Goal: Complete application form

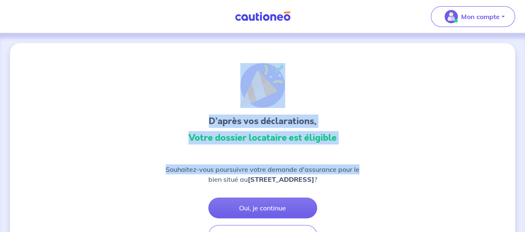
click at [349, 108] on div "D’après vos déclarations, Votre dossier locataire est éligible" at bounding box center [262, 105] width 199 height 85
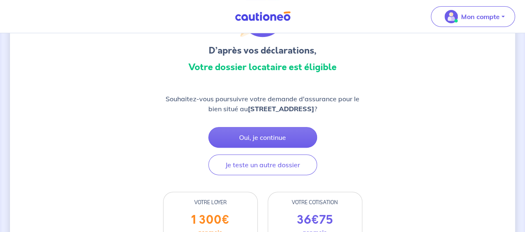
scroll to position [29, 0]
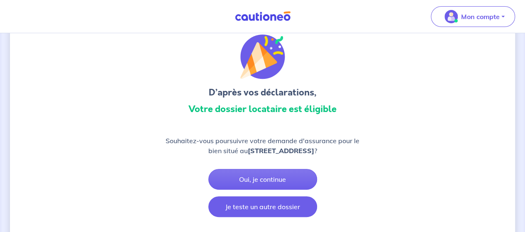
click at [271, 212] on button "Je teste un autre dossier" at bounding box center [262, 206] width 109 height 21
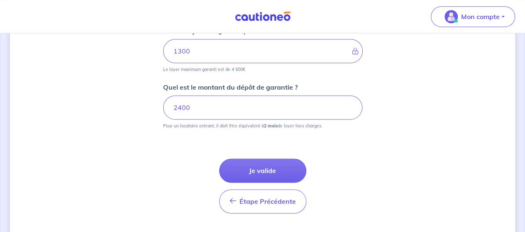
scroll to position [445, 0]
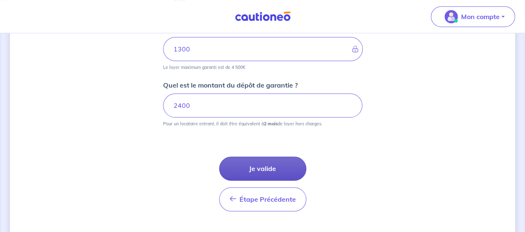
click at [266, 168] on button "Je valide" at bounding box center [262, 168] width 87 height 24
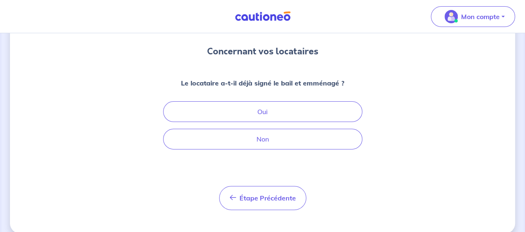
scroll to position [70, 0]
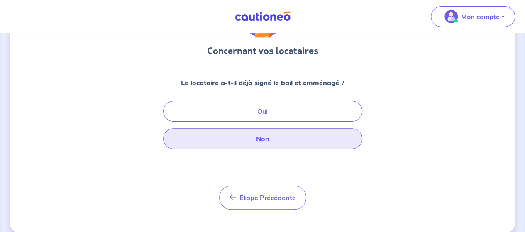
click at [266, 137] on button "Non" at bounding box center [262, 138] width 199 height 21
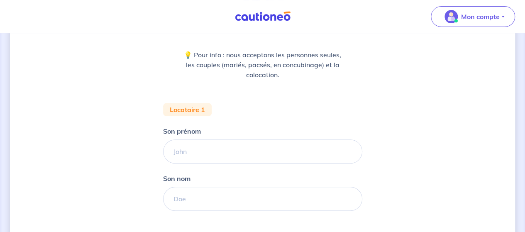
scroll to position [99, 0]
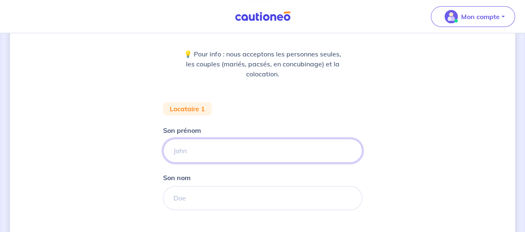
click at [231, 145] on input "Son prénom" at bounding box center [262, 151] width 199 height 24
type input "Lola"
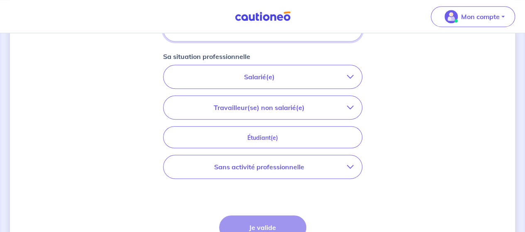
scroll to position [272, 0]
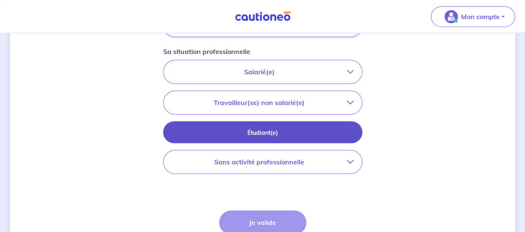
type input "Michelet"
click at [267, 135] on p "Étudiant(e)" at bounding box center [262, 132] width 178 height 9
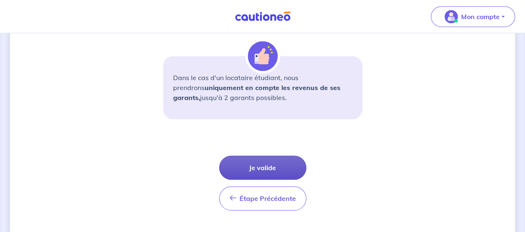
click at [264, 169] on button "Je valide" at bounding box center [262, 168] width 87 height 24
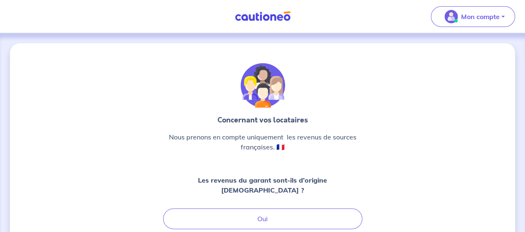
scroll to position [76, 0]
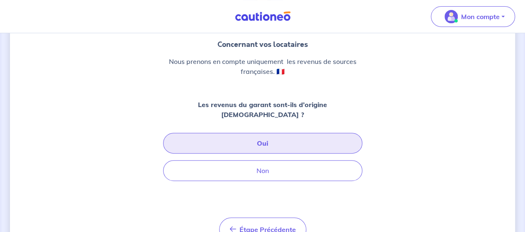
click at [266, 133] on button "Oui" at bounding box center [262, 143] width 199 height 21
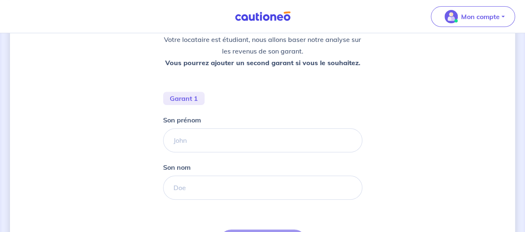
scroll to position [129, 0]
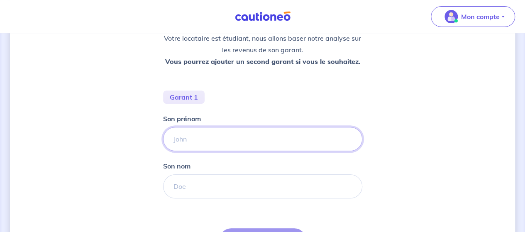
click at [219, 134] on input "Son prénom" at bounding box center [262, 139] width 199 height 24
type input "Hélène"
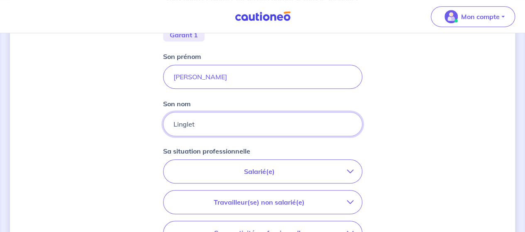
scroll to position [261, 0]
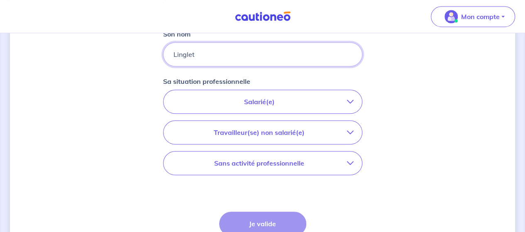
type input "Linglet"
click at [261, 100] on p "Salarié(e)" at bounding box center [259, 102] width 175 height 10
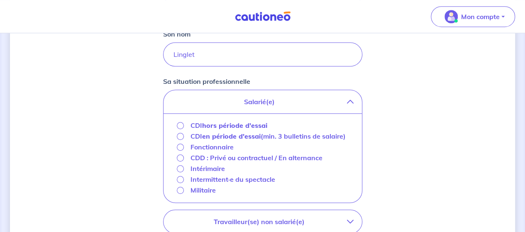
click at [237, 126] on strong "hors période d'essai" at bounding box center [234, 125] width 65 height 8
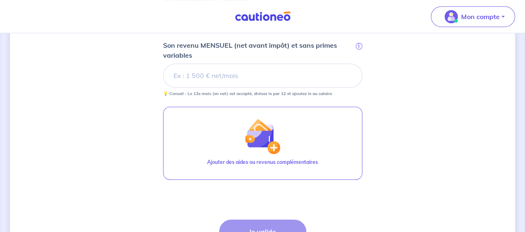
scroll to position [351, 0]
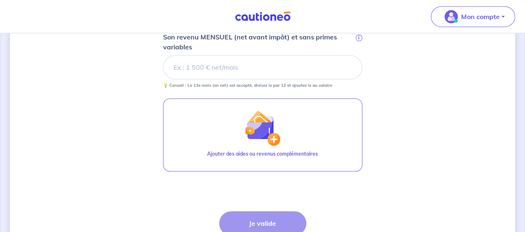
click at [212, 70] on input "Son revenu MENSUEL (net avant impôt) et sans primes variables i" at bounding box center [262, 67] width 199 height 24
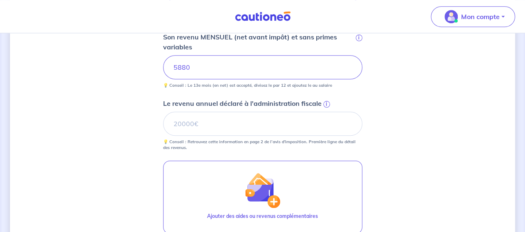
click at [387, 92] on div "Concernant les garants de : Lola Michelet Votre locataire est étudiant, nous al…" at bounding box center [262, 25] width 505 height 666
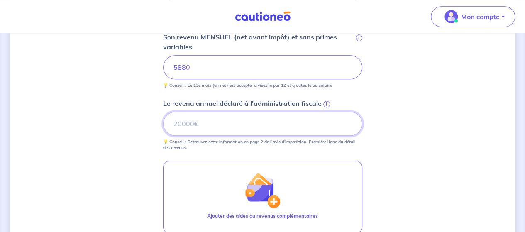
click at [265, 123] on input "Le revenu annuel déclaré à l'administration fiscale i" at bounding box center [262, 124] width 199 height 24
type input "60604"
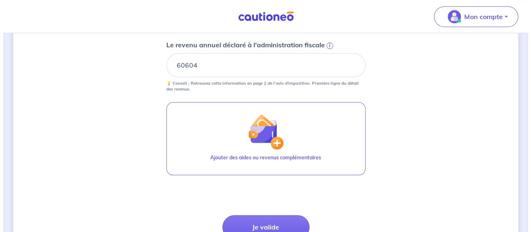
scroll to position [410, 0]
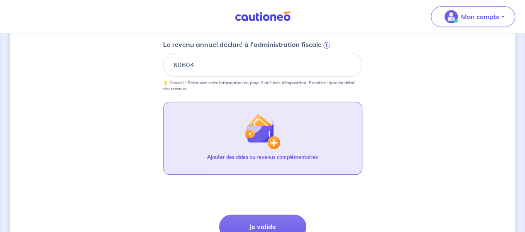
click at [257, 128] on img "button" at bounding box center [262, 131] width 36 height 36
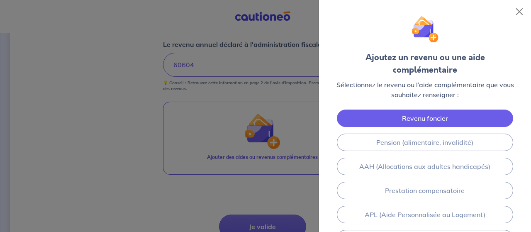
click at [419, 110] on link "Revenu foncier" at bounding box center [425, 118] width 177 height 17
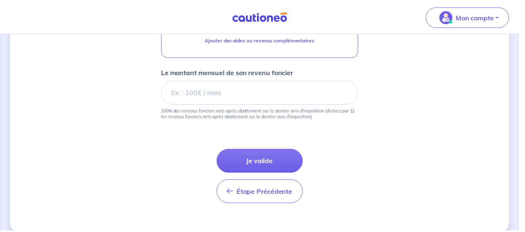
scroll to position [537, 0]
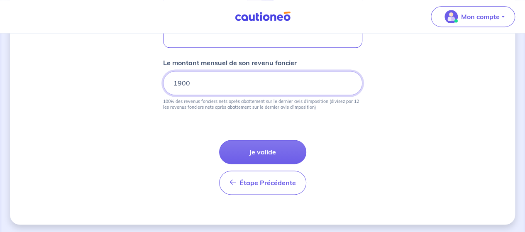
type input "1900"
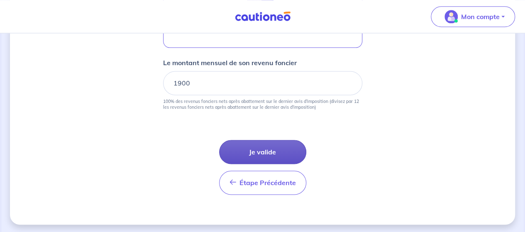
click at [258, 142] on button "Je valide" at bounding box center [262, 152] width 87 height 24
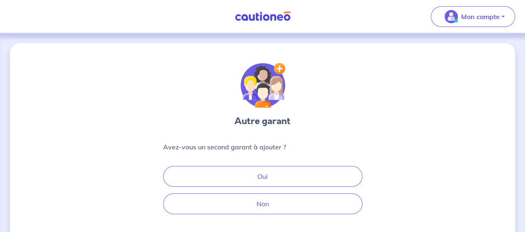
scroll to position [68, 0]
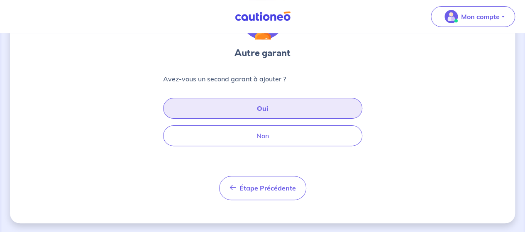
click at [271, 105] on button "Oui" at bounding box center [262, 108] width 199 height 21
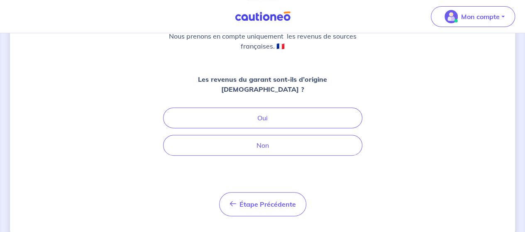
scroll to position [105, 0]
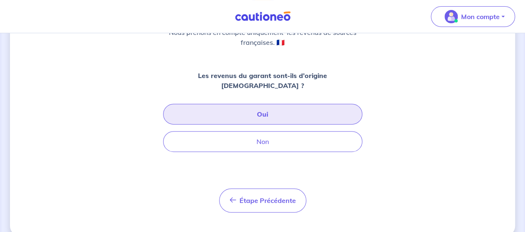
click at [257, 104] on button "Oui" at bounding box center [262, 114] width 199 height 21
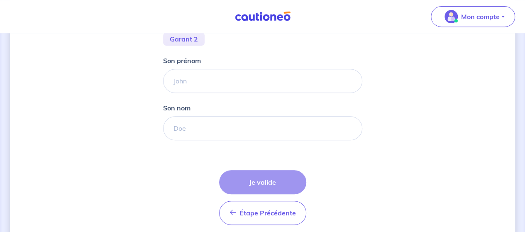
scroll to position [189, 0]
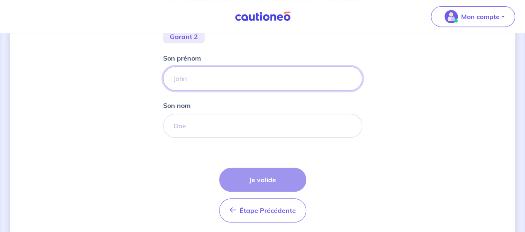
click at [212, 80] on input "Son prénom" at bounding box center [262, 78] width 199 height 24
type input "Olivier"
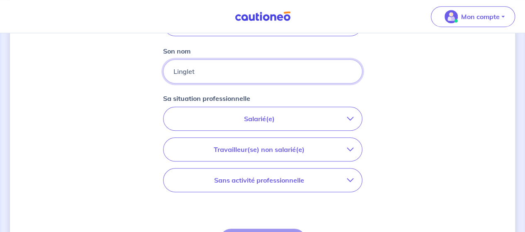
scroll to position [244, 0]
type input "Linglet"
click at [265, 149] on p "Travailleur(se) non salarié(e)" at bounding box center [259, 149] width 175 height 10
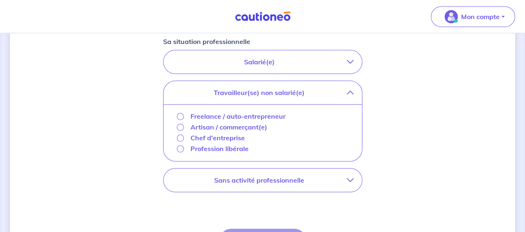
scroll to position [303, 0]
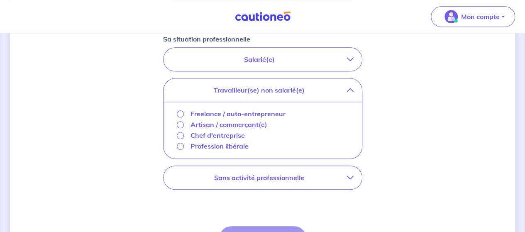
click at [236, 135] on p "Chef d'entreprise" at bounding box center [217, 135] width 54 height 10
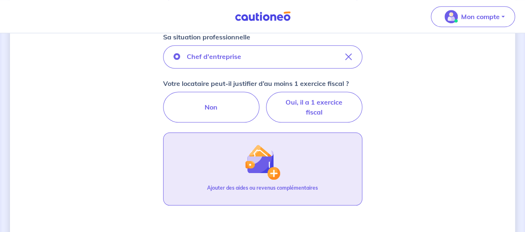
scroll to position [294, 0]
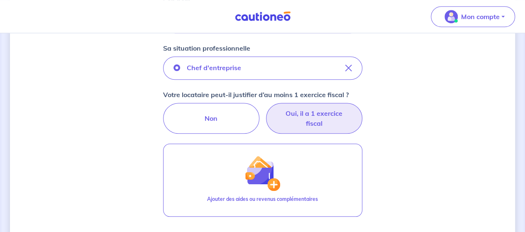
click at [302, 117] on label "Oui, il a 1 exercice fiscal" at bounding box center [314, 118] width 96 height 31
click at [265, 108] on input "Oui, il a 1 exercice fiscal" at bounding box center [262, 105] width 5 height 5
radio input "true"
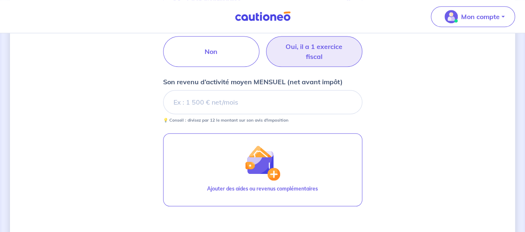
scroll to position [366, 0]
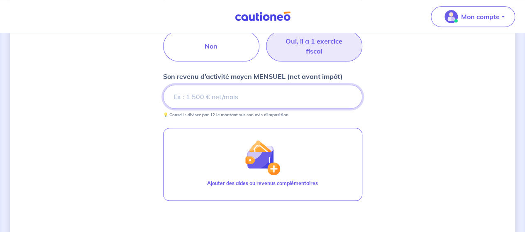
click at [229, 98] on input "Son revenu d’activité moyen MENSUEL (net avant impôt)" at bounding box center [262, 97] width 199 height 24
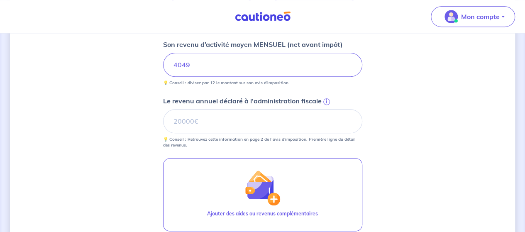
scroll to position [398, 0]
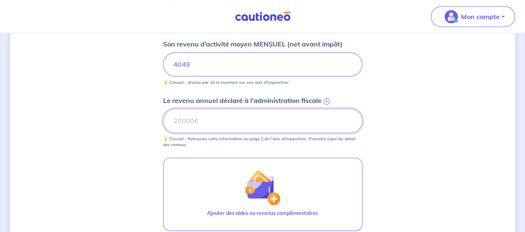
click at [210, 118] on input "Le revenu annuel déclaré à l'administration fiscale i" at bounding box center [262, 121] width 199 height 24
click at [205, 118] on input "Le revenu annuel déclaré à l'administration fiscale i" at bounding box center [262, 121] width 199 height 24
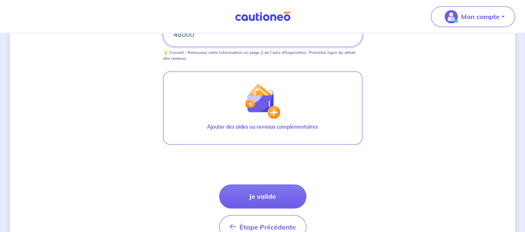
scroll to position [486, 0]
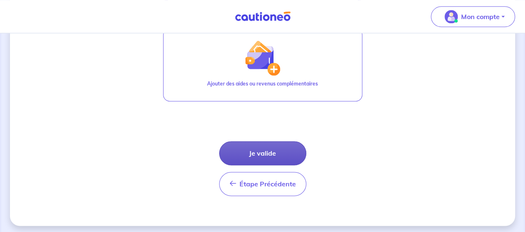
type input "48000"
click at [270, 145] on button "Je valide" at bounding box center [262, 153] width 87 height 24
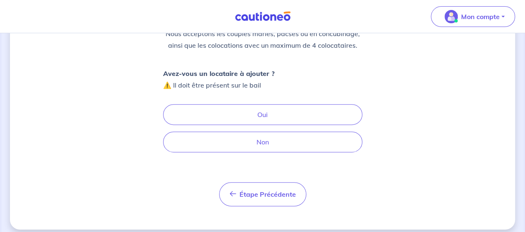
scroll to position [114, 0]
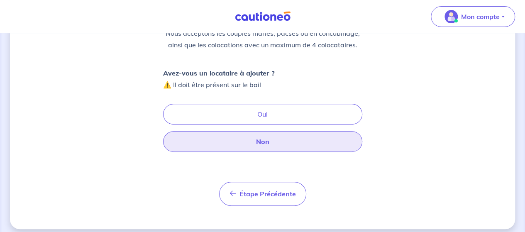
click at [263, 140] on button "Non" at bounding box center [262, 141] width 199 height 21
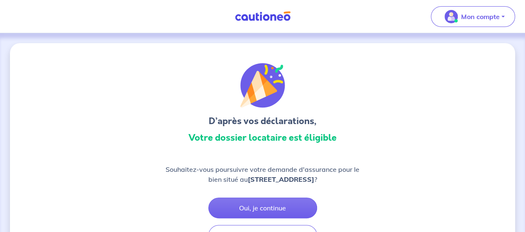
scroll to position [71, 0]
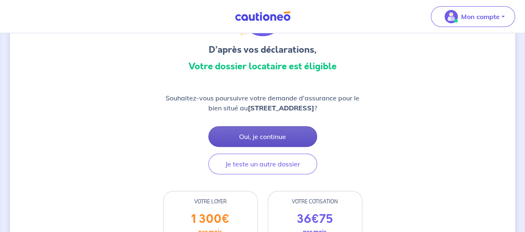
click at [281, 144] on button "Oui, je continue" at bounding box center [262, 136] width 109 height 21
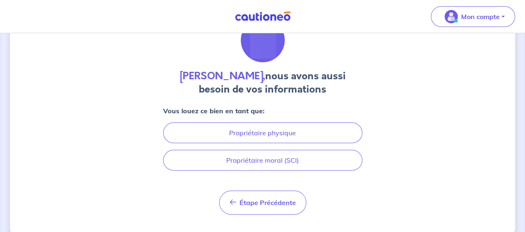
scroll to position [46, 0]
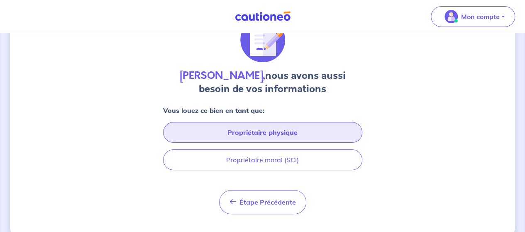
click at [274, 133] on button "Propriétaire physique" at bounding box center [262, 132] width 199 height 21
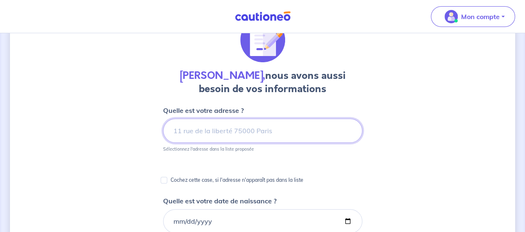
scroll to position [71, 0]
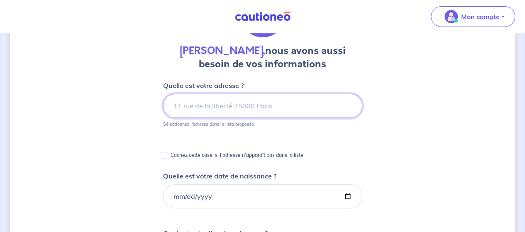
click at [228, 106] on input at bounding box center [262, 106] width 199 height 24
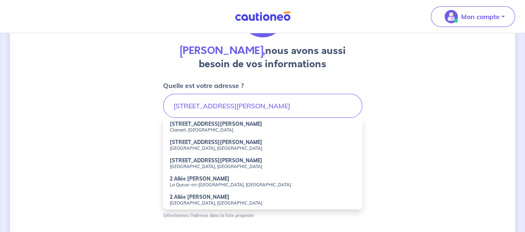
click at [225, 129] on small "Clamart, France" at bounding box center [263, 130] width 186 height 6
type input "2 Rue Françoise Barre-Sinoussi, Clamart, France"
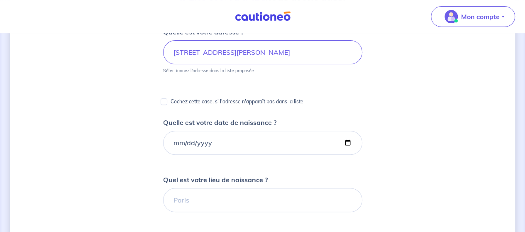
scroll to position [124, 0]
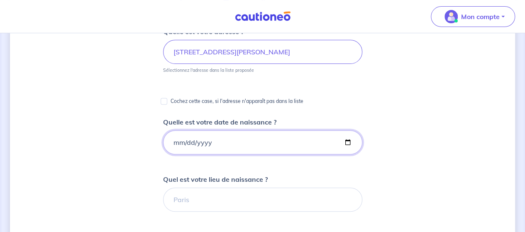
click at [193, 144] on input "Quelle est votre date de naissance ?" at bounding box center [262, 142] width 199 height 24
click at [171, 141] on input "Quelle est votre date de naissance ?" at bounding box center [262, 142] width 199 height 24
click at [173, 142] on input "Quelle est votre date de naissance ?" at bounding box center [262, 142] width 199 height 24
type input "1978-04-29"
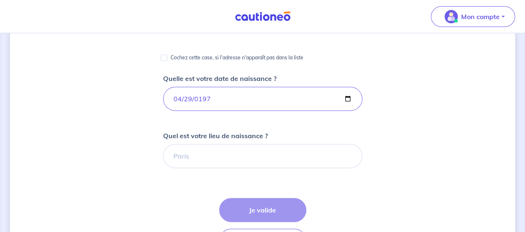
scroll to position [169, 0]
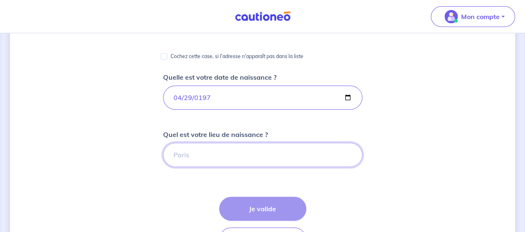
click at [201, 151] on input "Quel est votre lieu de naissance ?" at bounding box center [262, 155] width 199 height 24
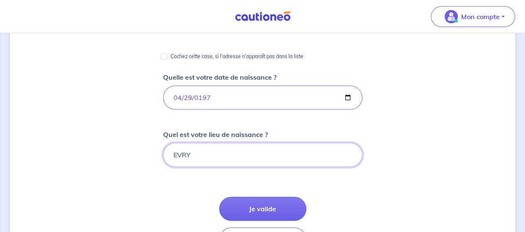
type input "EVRY"
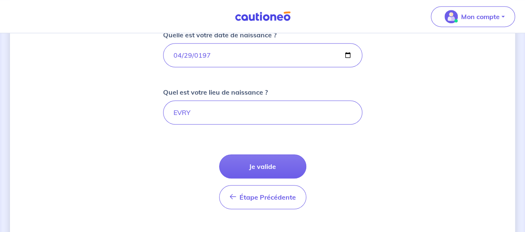
scroll to position [223, 0]
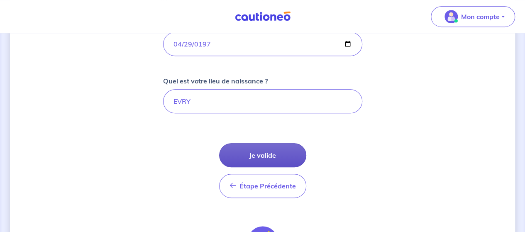
click at [258, 152] on button "Je valide" at bounding box center [262, 155] width 87 height 24
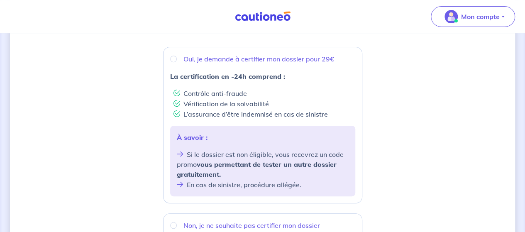
scroll to position [148, 0]
click at [174, 57] on input "Oui, je demande à certifier mon dossier pour 29€" at bounding box center [173, 58] width 7 height 7
radio input "true"
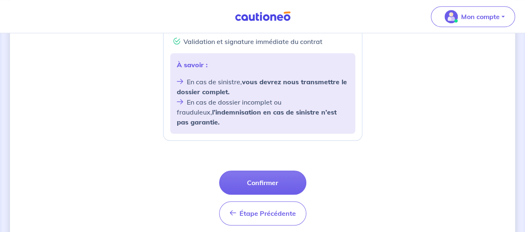
scroll to position [366, 0]
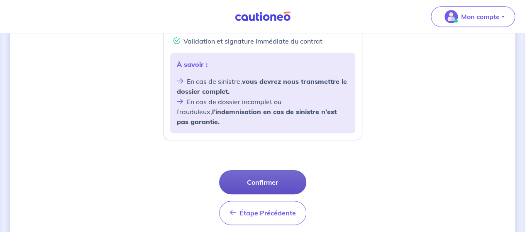
click at [258, 170] on button "Confirmer" at bounding box center [262, 182] width 87 height 24
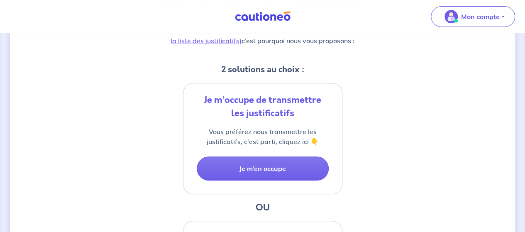
scroll to position [149, 0]
click at [224, 43] on link "(voir la liste des justificatifs)" at bounding box center [266, 35] width 191 height 20
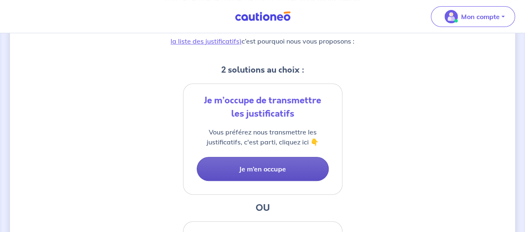
click at [271, 170] on button "Je m’en occupe" at bounding box center [263, 169] width 132 height 24
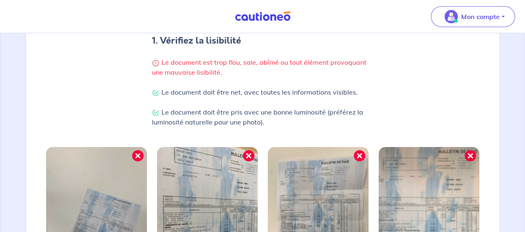
scroll to position [174, 0]
drag, startPoint x: 273, startPoint y: 120, endPoint x: 151, endPoint y: 61, distance: 136.0
click at [151, 61] on div "Comment charger vos justificatifs ? Pour un traitement plus rapide de votre dem…" at bounding box center [262, 31] width 231 height 211
copy div "Le document est trop flou, sale, abîmé ou tout élément provoquant une mauvaise …"
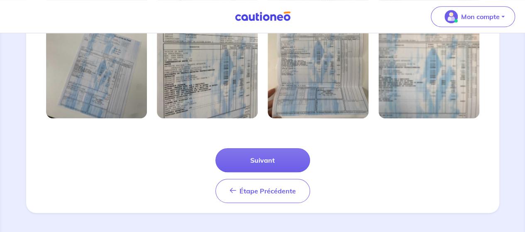
scroll to position [334, 0]
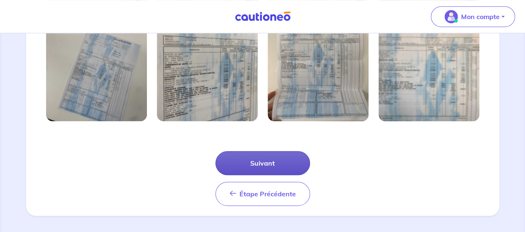
click at [263, 163] on button "Suivant" at bounding box center [262, 163] width 95 height 24
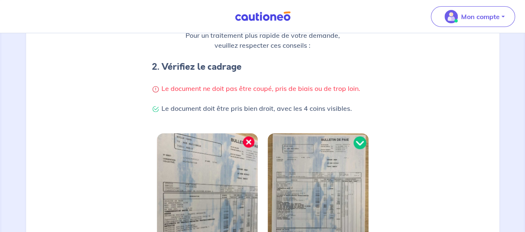
scroll to position [148, 0]
drag, startPoint x: 151, startPoint y: 63, endPoint x: 360, endPoint y: 99, distance: 212.3
click at [360, 99] on div "Comment charger vos justificatifs ? Pour un traitement plus rapide de votre dem…" at bounding box center [262, 37] width 231 height 171
copy div "2. Vérifiez le cadrage Le document ne doit pas être coupé, pris de biais ou de …"
click at [103, 153] on div at bounding box center [262, 205] width 453 height 144
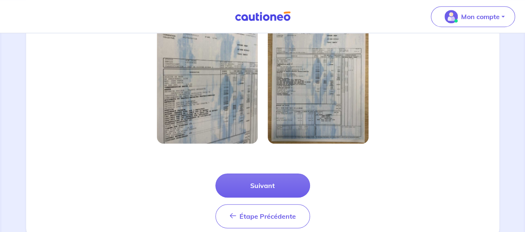
scroll to position [290, 0]
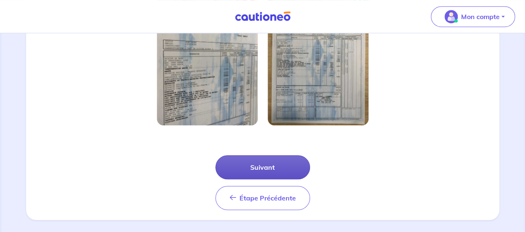
click at [270, 175] on button "Suivant" at bounding box center [262, 167] width 95 height 24
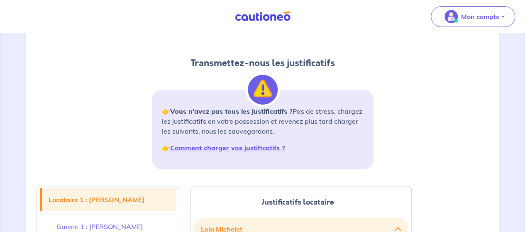
scroll to position [63, 0]
drag, startPoint x: 206, startPoint y: 124, endPoint x: 302, endPoint y: 128, distance: 95.5
click at [302, 128] on p "👉 Vous n’avez pas tous les justificatifs ? Pas de stress, chargez les justifica…" at bounding box center [263, 122] width 202 height 30
click at [302, 129] on p "👉 Vous n’avez pas tous les justificatifs ? Pas de stress, chargez les justifica…" at bounding box center [263, 122] width 202 height 30
drag, startPoint x: 302, startPoint y: 131, endPoint x: 175, endPoint y: 109, distance: 128.4
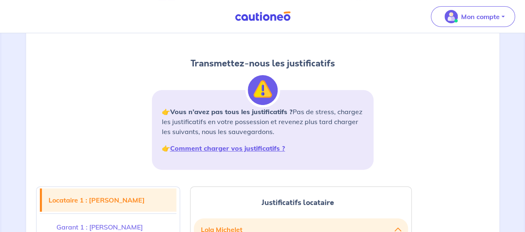
click at [175, 109] on p "👉 Vous n’avez pas tous les justificatifs ? Pas de stress, chargez les justifica…" at bounding box center [263, 122] width 202 height 30
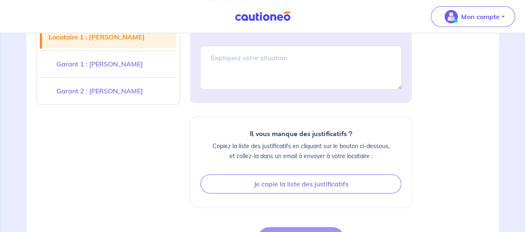
scroll to position [1741, 0]
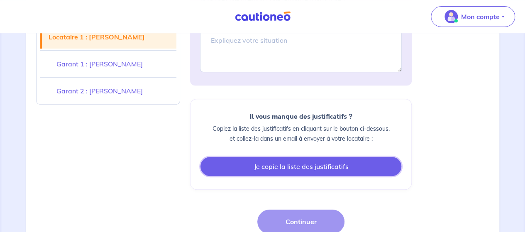
click at [279, 157] on button "Je copie la liste des justificatifs" at bounding box center [300, 166] width 201 height 19
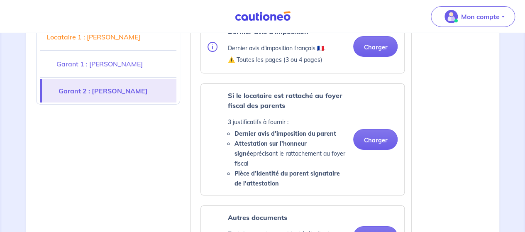
scroll to position [1397, 0]
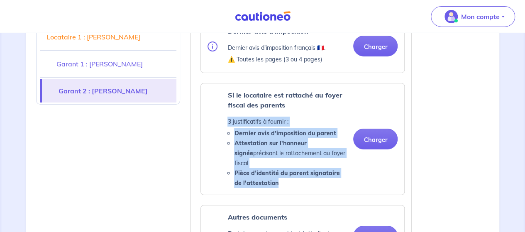
drag, startPoint x: 229, startPoint y: 97, endPoint x: 271, endPoint y: 148, distance: 66.6
click at [271, 148] on div "Si le locataire est rattaché au foyer fiscal des parents 3 justificatifs à four…" at bounding box center [286, 139] width 119 height 98
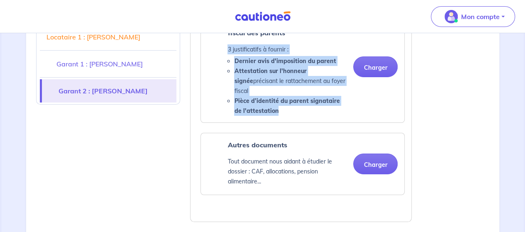
scroll to position [1464, 0]
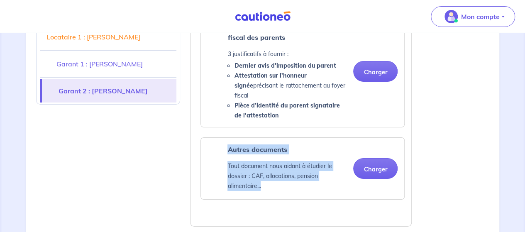
drag, startPoint x: 229, startPoint y: 117, endPoint x: 263, endPoint y: 154, distance: 50.5
click at [263, 154] on div "Autres documents Tout document nous aidant à étudier le dossier : CAF, allocati…" at bounding box center [286, 168] width 119 height 48
click at [266, 161] on p "Tout document nous aidant à étudier le dossier : CAF, allocations, pension alim…" at bounding box center [286, 176] width 119 height 30
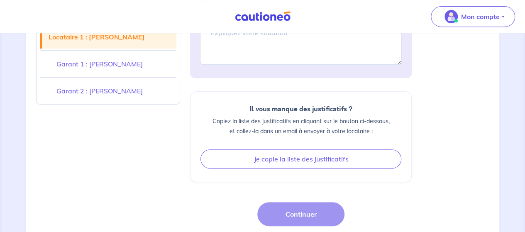
scroll to position [1749, 0]
click at [298, 202] on div "Étape Précédente Étape Précédente Continuer" at bounding box center [300, 229] width 87 height 55
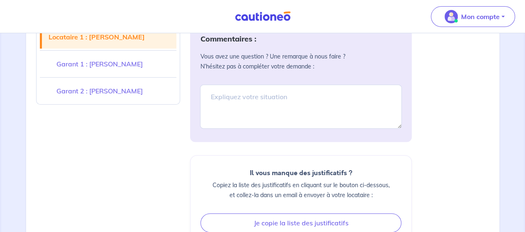
scroll to position [1757, 0]
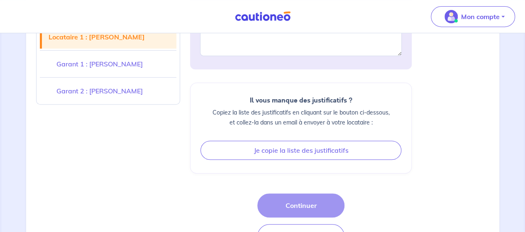
click at [299, 193] on div "Étape Précédente Étape Précédente Continuer" at bounding box center [300, 220] width 87 height 55
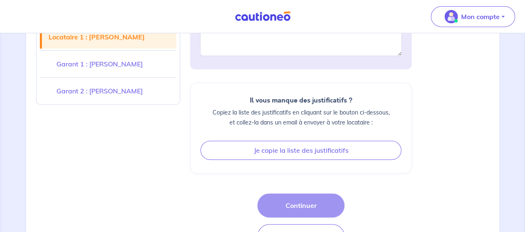
click at [299, 193] on div "Étape Précédente Étape Précédente Continuer" at bounding box center [300, 220] width 87 height 55
click at [300, 155] on div "Commentaires : Vous avez une question ? Une remarque à nous faire ? N’hésitez p…" at bounding box center [301, 97] width 222 height 301
click at [281, 193] on div "Étape Précédente Étape Précédente Continuer" at bounding box center [300, 220] width 87 height 55
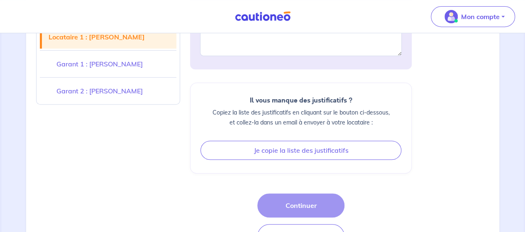
drag, startPoint x: 281, startPoint y: 171, endPoint x: 297, endPoint y: 168, distance: 16.1
click at [297, 193] on div "Étape Précédente Étape Précédente Continuer" at bounding box center [300, 220] width 87 height 55
click at [125, 62] on link "Garant 1 : Hélène Linglet" at bounding box center [108, 63] width 137 height 23
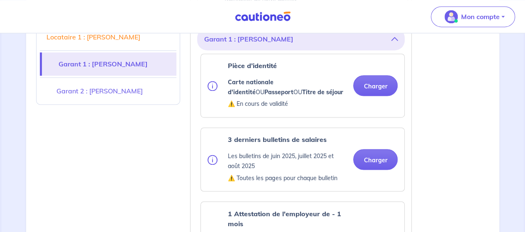
click at [125, 91] on link "Garant 2 : Olivier Linglet" at bounding box center [108, 90] width 137 height 23
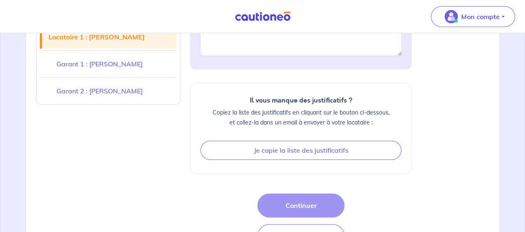
click at [294, 193] on div "Étape Précédente Étape Précédente Continuer" at bounding box center [300, 220] width 87 height 55
click at [319, 193] on div "Étape Précédente Étape Précédente Continuer" at bounding box center [300, 220] width 87 height 55
click at [334, 193] on div "Étape Précédente Étape Précédente Continuer" at bounding box center [300, 220] width 87 height 55
click at [318, 193] on div "Étape Précédente Étape Précédente Continuer" at bounding box center [300, 220] width 87 height 55
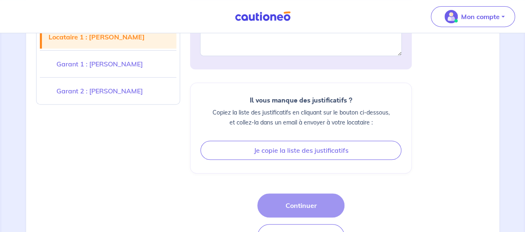
click at [305, 193] on div "Étape Précédente Étape Précédente Continuer" at bounding box center [300, 220] width 87 height 55
click at [304, 193] on div "Étape Précédente Étape Précédente Continuer" at bounding box center [300, 220] width 87 height 55
click at [315, 193] on div "Étape Précédente Étape Précédente Continuer" at bounding box center [300, 220] width 87 height 55
click at [337, 193] on div "Étape Précédente Étape Précédente Continuer" at bounding box center [300, 220] width 87 height 55
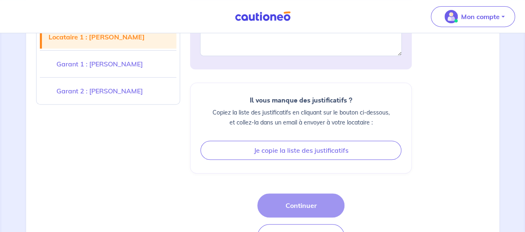
click at [333, 193] on div "Étape Précédente Étape Précédente Continuer" at bounding box center [300, 220] width 87 height 55
click at [346, 193] on div "Étape Précédente Étape Précédente Continuer" at bounding box center [301, 220] width 222 height 55
click at [342, 193] on div "Étape Précédente Étape Précédente Continuer" at bounding box center [301, 220] width 222 height 55
click at [300, 146] on div "Commentaires : Vous avez une question ? Une remarque à nous faire ? N’hésitez p…" at bounding box center [301, 97] width 222 height 301
click at [298, 193] on div "Étape Précédente Étape Précédente Continuer" at bounding box center [300, 220] width 87 height 55
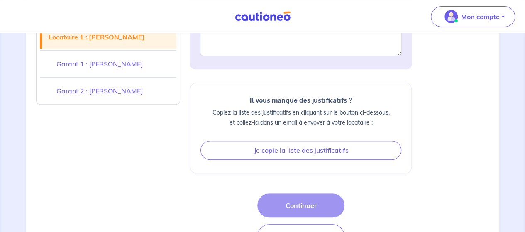
click at [296, 151] on div "Commentaires : Vous avez une question ? Une remarque à nous faire ? N’hésitez p…" at bounding box center [301, 97] width 222 height 301
click at [300, 193] on div "Étape Précédente Étape Précédente Continuer" at bounding box center [300, 220] width 87 height 55
click at [297, 151] on div "Commentaires : Vous avez une question ? Une remarque à nous faire ? N’hésitez p…" at bounding box center [301, 97] width 222 height 301
click at [297, 193] on div "Étape Précédente Étape Précédente Continuer" at bounding box center [300, 220] width 87 height 55
click at [288, 156] on div "Commentaires : Vous avez une question ? Une remarque à nous faire ? N’hésitez p…" at bounding box center [301, 97] width 222 height 301
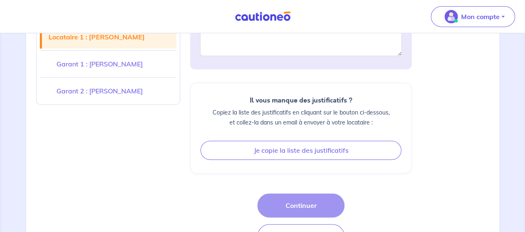
click at [291, 193] on div "Étape Précédente Étape Précédente Continuer" at bounding box center [300, 220] width 87 height 55
click at [293, 148] on div "Commentaires : Vous avez une question ? Une remarque à nous faire ? N’hésitez p…" at bounding box center [301, 97] width 222 height 301
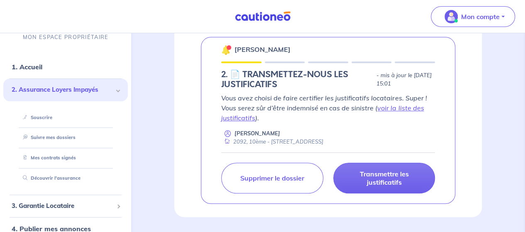
scroll to position [147, 0]
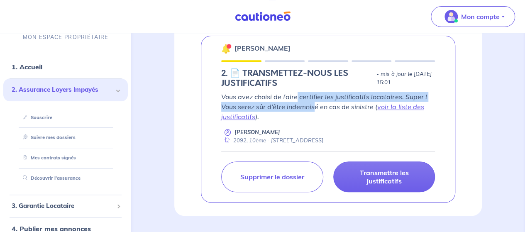
drag, startPoint x: 297, startPoint y: 97, endPoint x: 316, endPoint y: 110, distance: 23.2
click at [316, 110] on p "Vous avez choisi de faire certifier les justificatifs locataires. Super ! Vous …" at bounding box center [328, 107] width 214 height 30
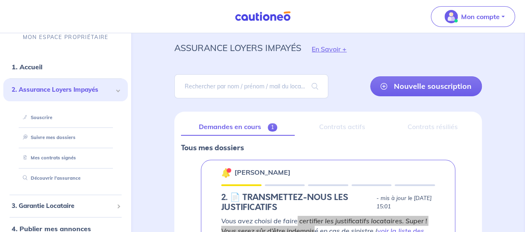
scroll to position [22, 0]
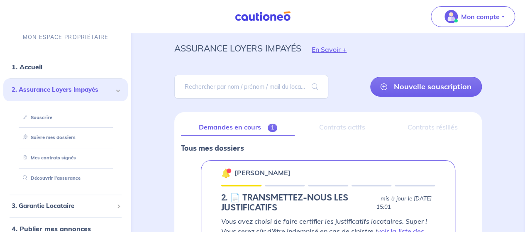
click at [495, 97] on div "Nouvelle souscription" at bounding box center [327, 86] width 347 height 37
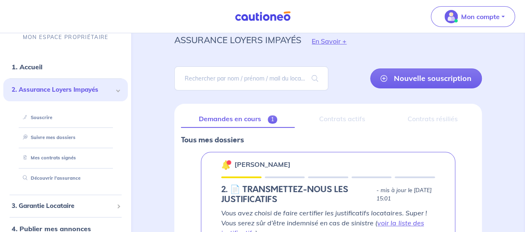
scroll to position [0, 0]
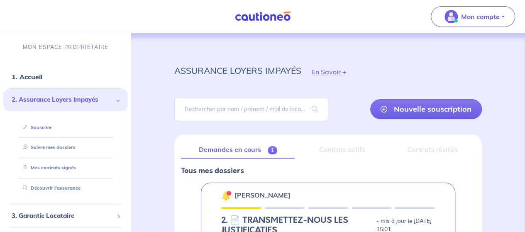
click at [47, 129] on link "Souscrire" at bounding box center [35, 127] width 32 height 6
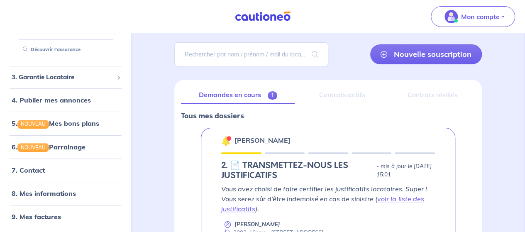
scroll to position [54, 0]
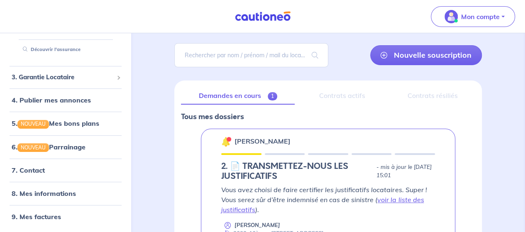
click at [336, 95] on div "Contrats actifs" at bounding box center [341, 95] width 81 height 17
click at [422, 98] on div "Contrats résiliés" at bounding box center [432, 95] width 85 height 17
click at [358, 95] on div "Contrats actifs" at bounding box center [341, 95] width 81 height 17
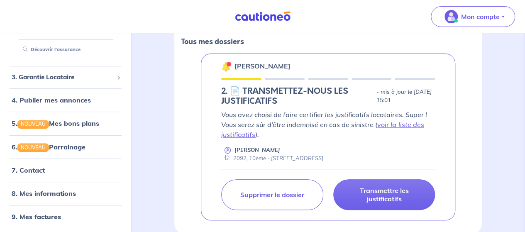
scroll to position [169, 0]
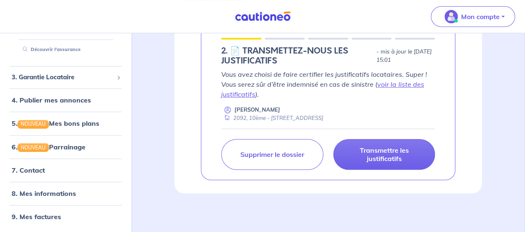
click at [161, 84] on div "assurance loyers impayés En Savoir + Nouvelle souscription Fermer Valider un lo…" at bounding box center [327, 38] width 347 height 309
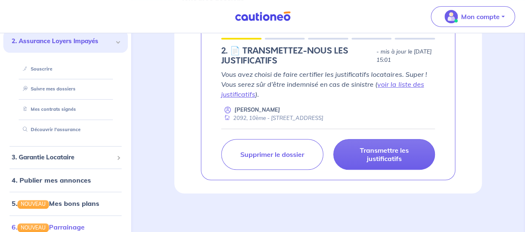
scroll to position [0, 0]
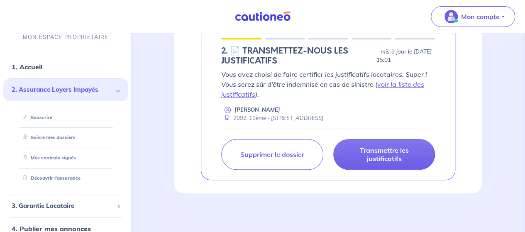
click at [151, 80] on div "assurance loyers impayés En Savoir + Nouvelle souscription Fermer Valider un lo…" at bounding box center [327, 48] width 387 height 369
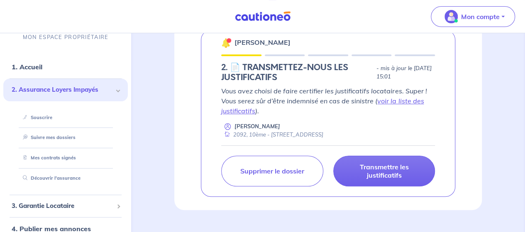
scroll to position [169, 0]
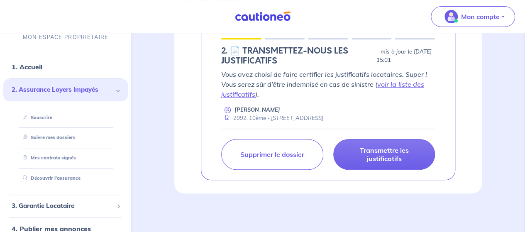
click at [160, 55] on div "assurance loyers impayés En Savoir + Nouvelle souscription Fermer Valider un lo…" at bounding box center [327, 38] width 347 height 309
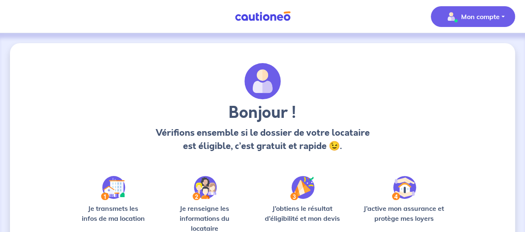
click at [502, 18] on button "Mon compte" at bounding box center [473, 16] width 84 height 21
